Goal: Task Accomplishment & Management: Manage account settings

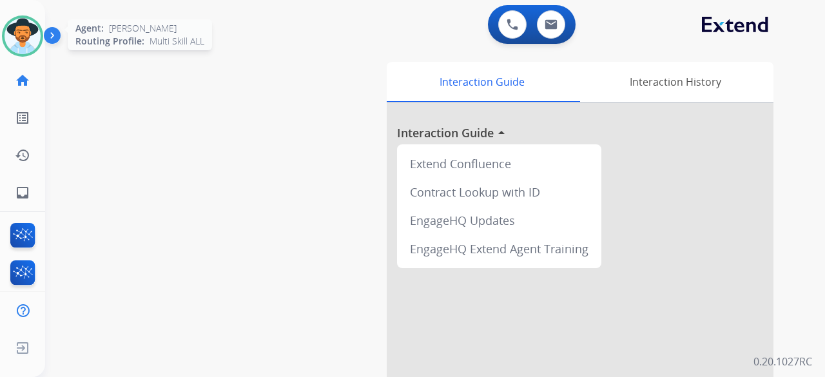
click at [24, 41] on img at bounding box center [23, 36] width 36 height 36
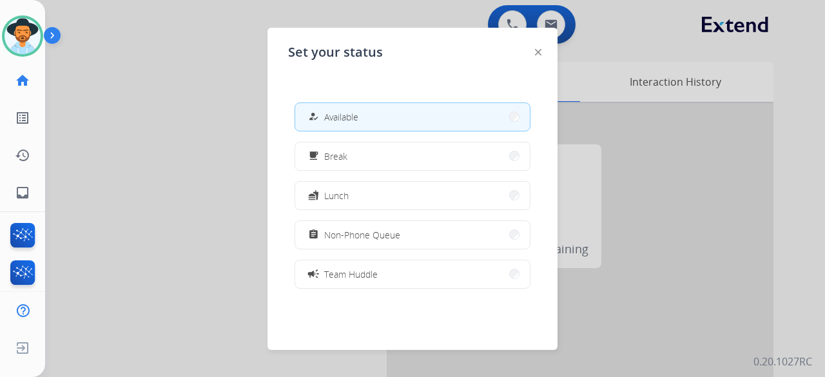
scroll to position [204, 0]
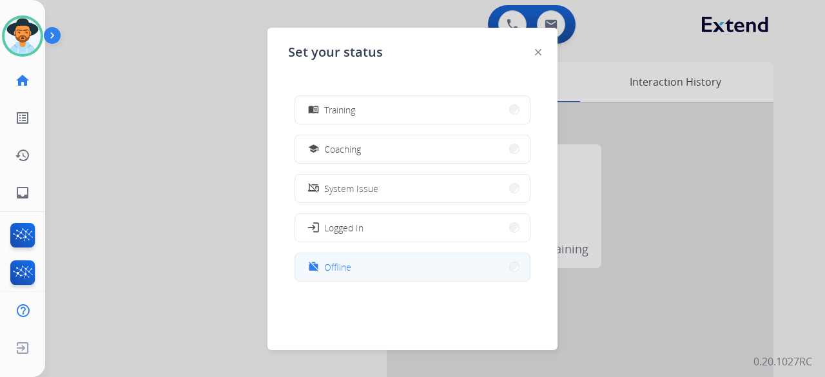
click at [366, 280] on button "work_off Offline" at bounding box center [412, 267] width 234 height 28
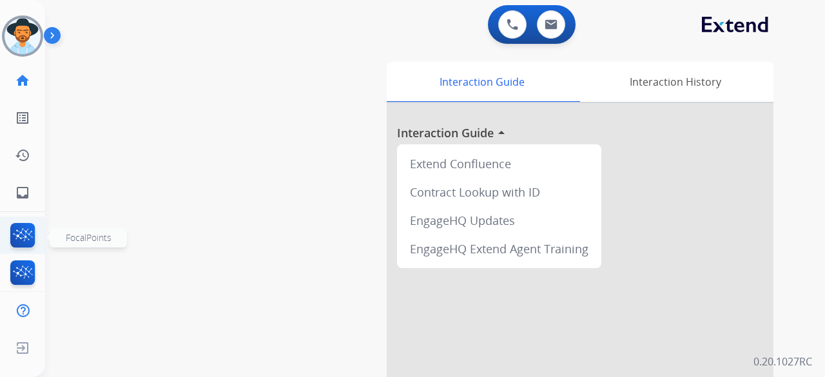
click at [14, 236] on img at bounding box center [23, 238] width 30 height 30
